Goal: Task Accomplishment & Management: Use online tool/utility

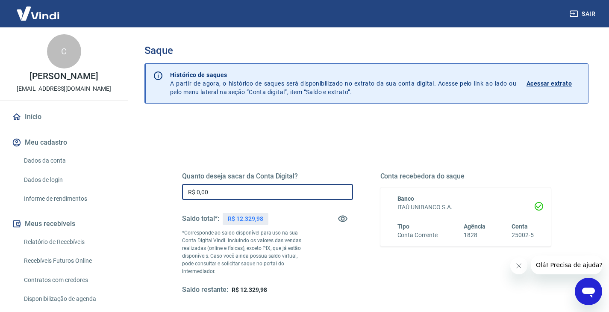
drag, startPoint x: 220, startPoint y: 190, endPoint x: 153, endPoint y: 185, distance: 66.5
click at [153, 185] on div "Quanto deseja sacar da Conta Digital? R$ 0,00 ​ Saldo total*: R$ 12.329,98 *Cor…" at bounding box center [366, 273] width 444 height 313
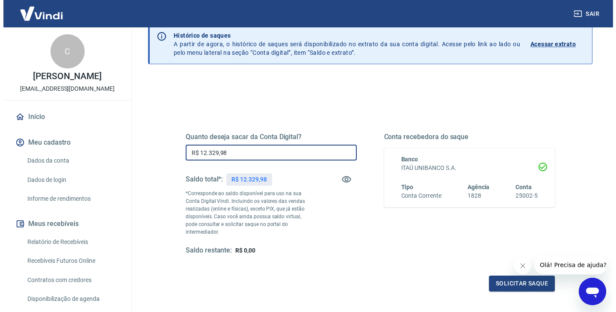
scroll to position [40, 0]
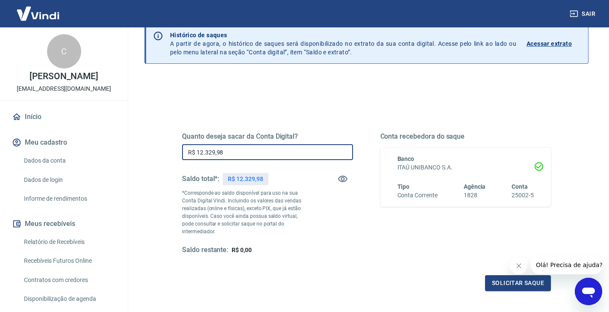
type input "R$ 12.329,98"
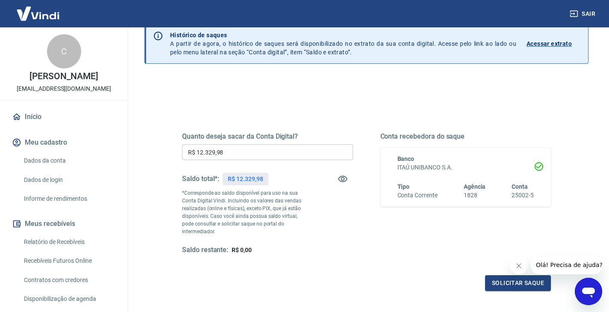
click at [521, 265] on icon "Fechar mensagem da empresa" at bounding box center [519, 265] width 7 height 7
click at [508, 281] on button "Solicitar saque" at bounding box center [518, 283] width 66 height 16
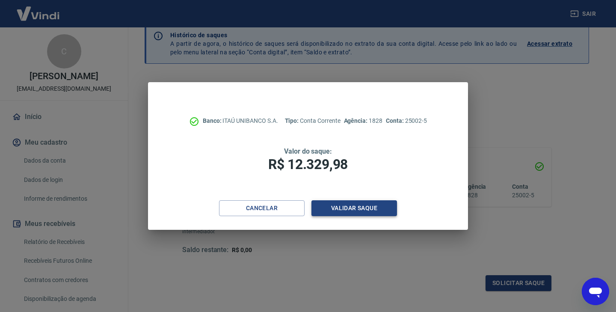
click at [357, 212] on button "Validar saque" at bounding box center [353, 208] width 85 height 16
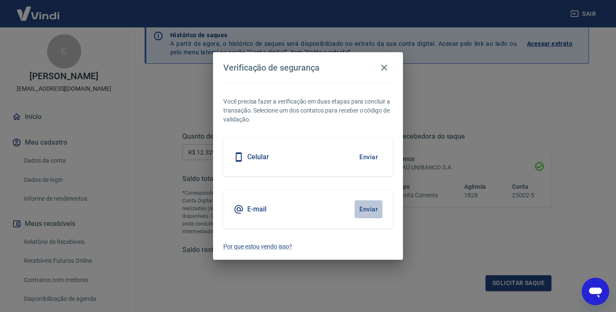
click at [368, 209] on button "Enviar" at bounding box center [368, 209] width 28 height 18
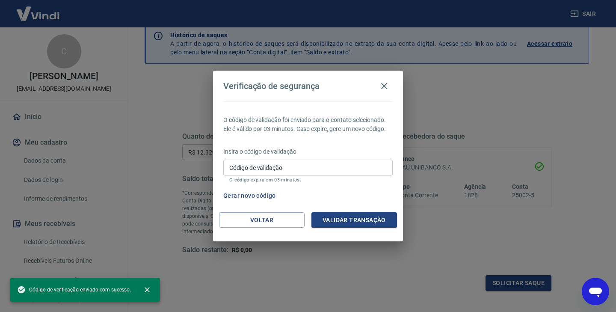
click at [354, 172] on input "Código de validação" at bounding box center [307, 167] width 169 height 16
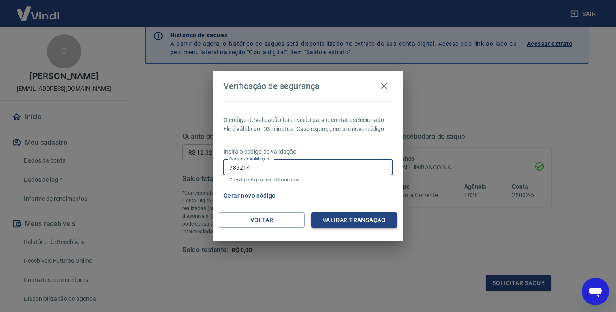
type input "786214"
click at [364, 221] on button "Validar transação" at bounding box center [353, 220] width 85 height 16
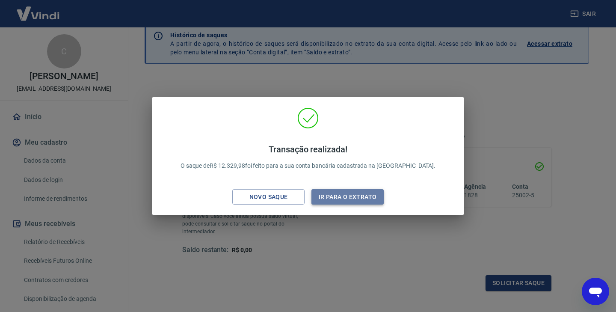
click at [349, 198] on button "Ir para o extrato" at bounding box center [347, 197] width 72 height 16
